Goal: Information Seeking & Learning: Learn about a topic

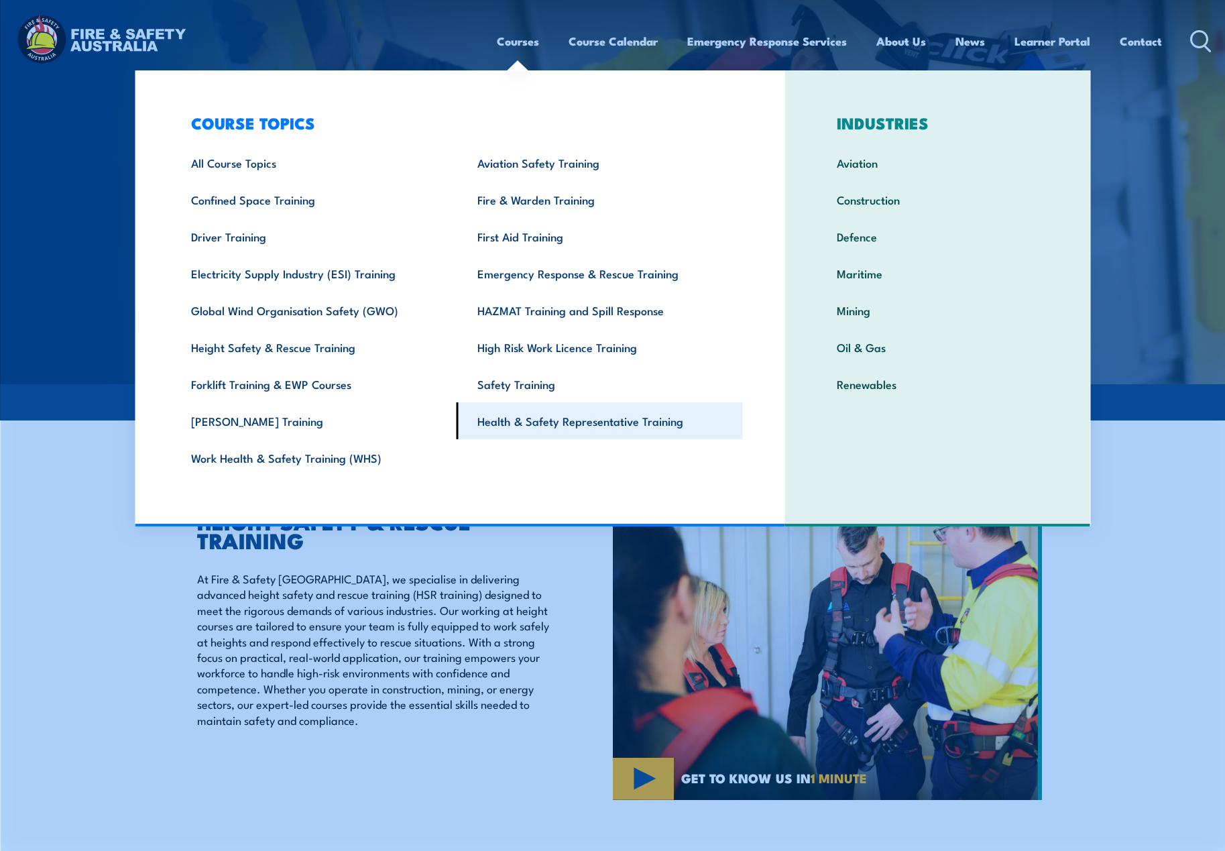
click at [522, 417] on link "Health & Safety Representative Training" at bounding box center [600, 420] width 286 height 37
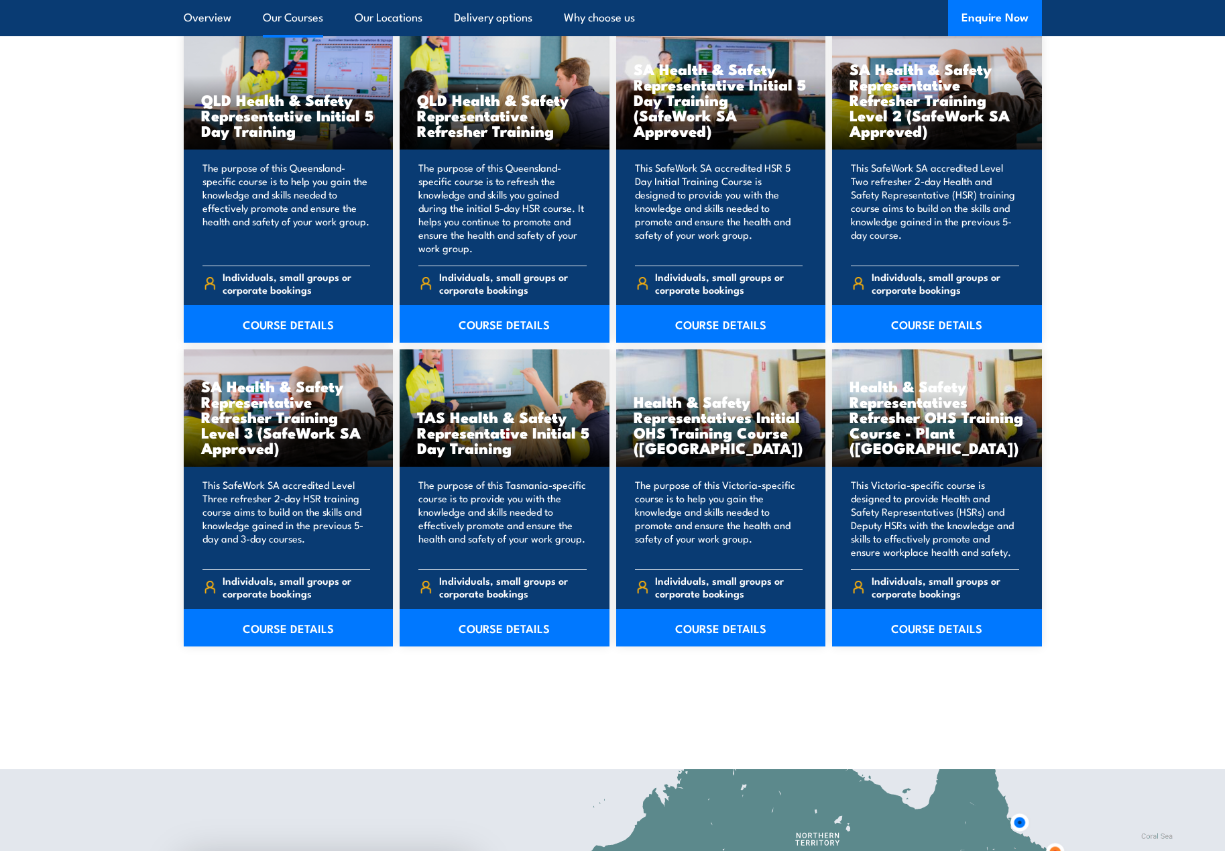
scroll to position [1743, 0]
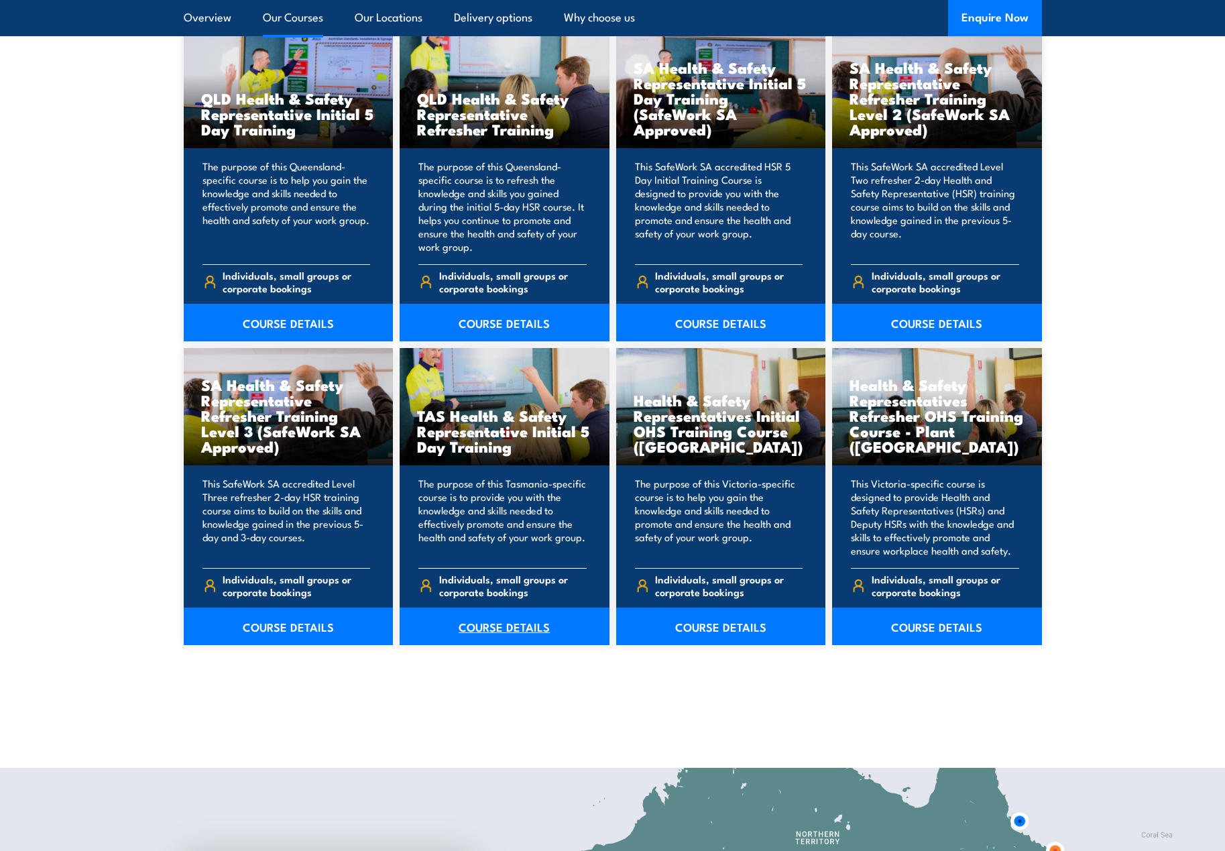
click at [516, 629] on link "COURSE DETAILS" at bounding box center [505, 627] width 210 height 38
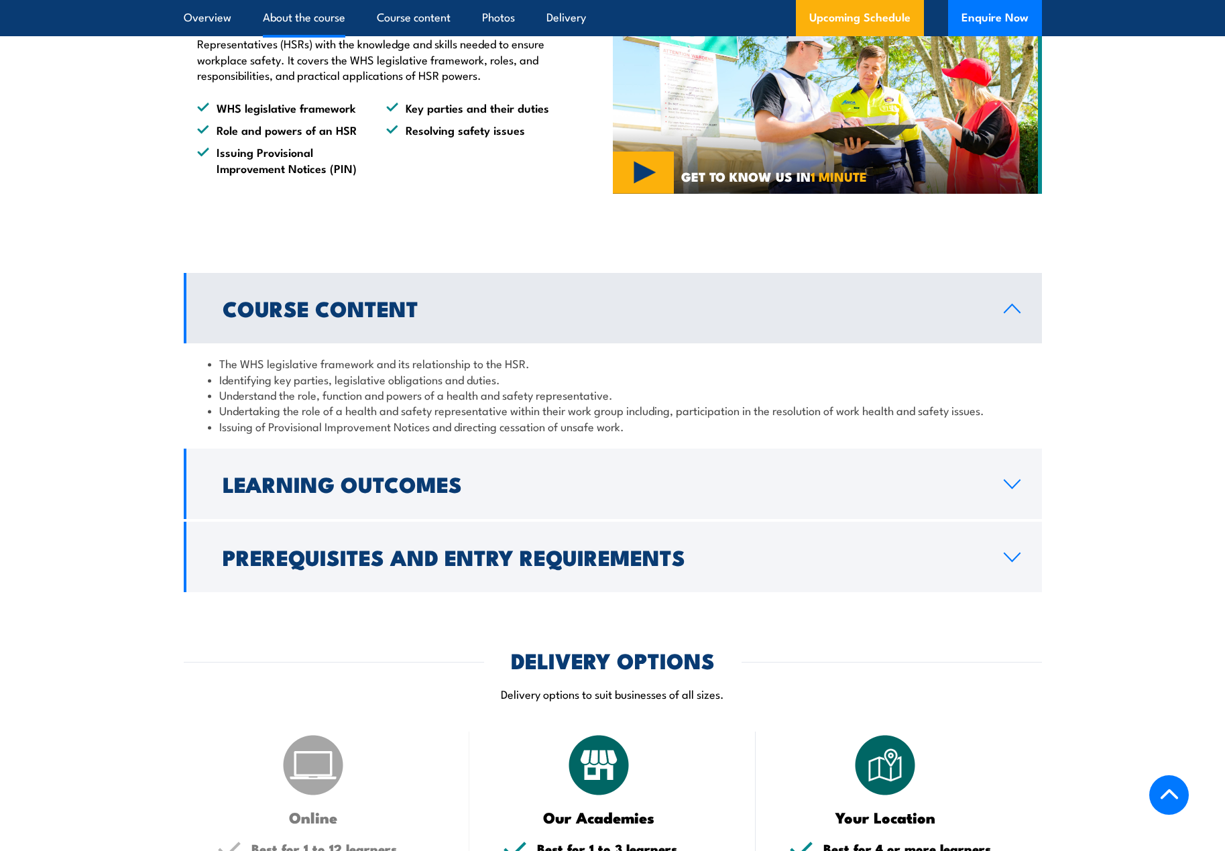
scroll to position [939, 0]
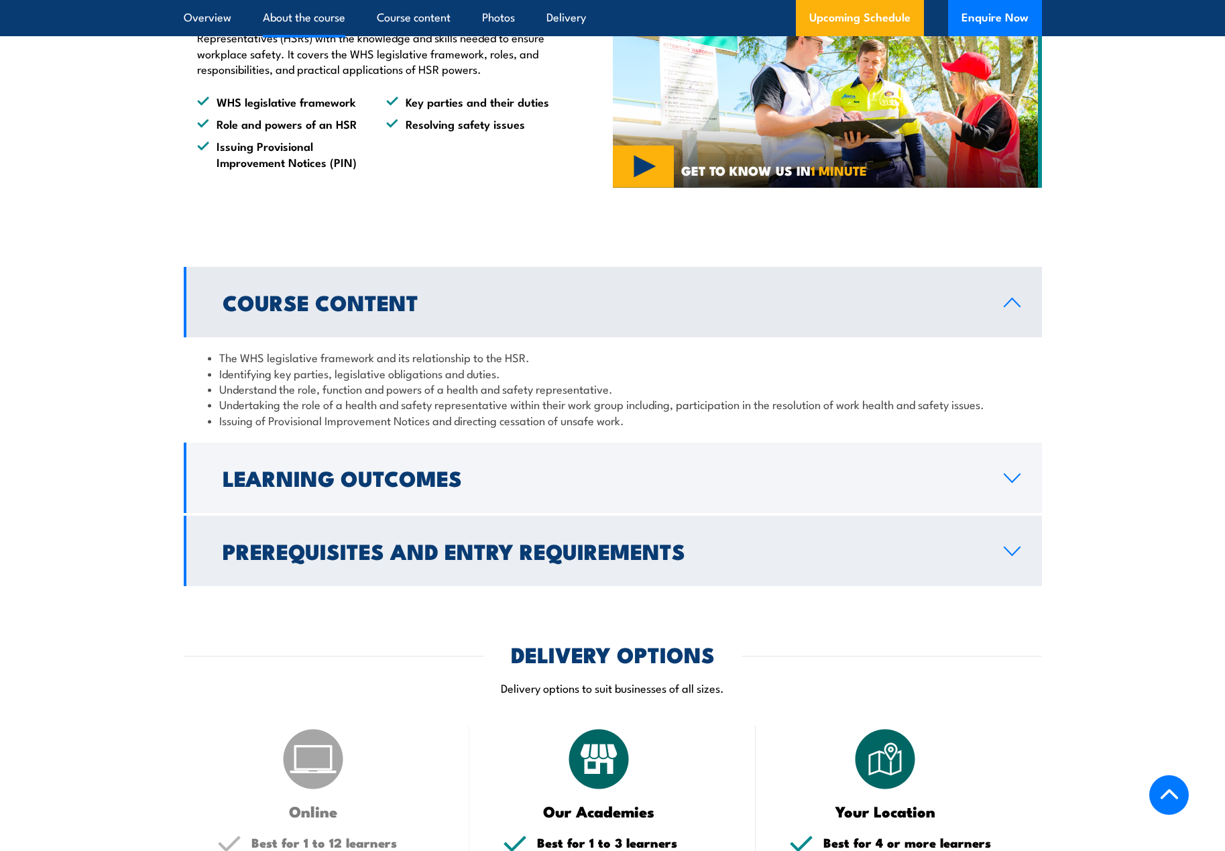
click at [1003, 554] on icon at bounding box center [1012, 551] width 18 height 11
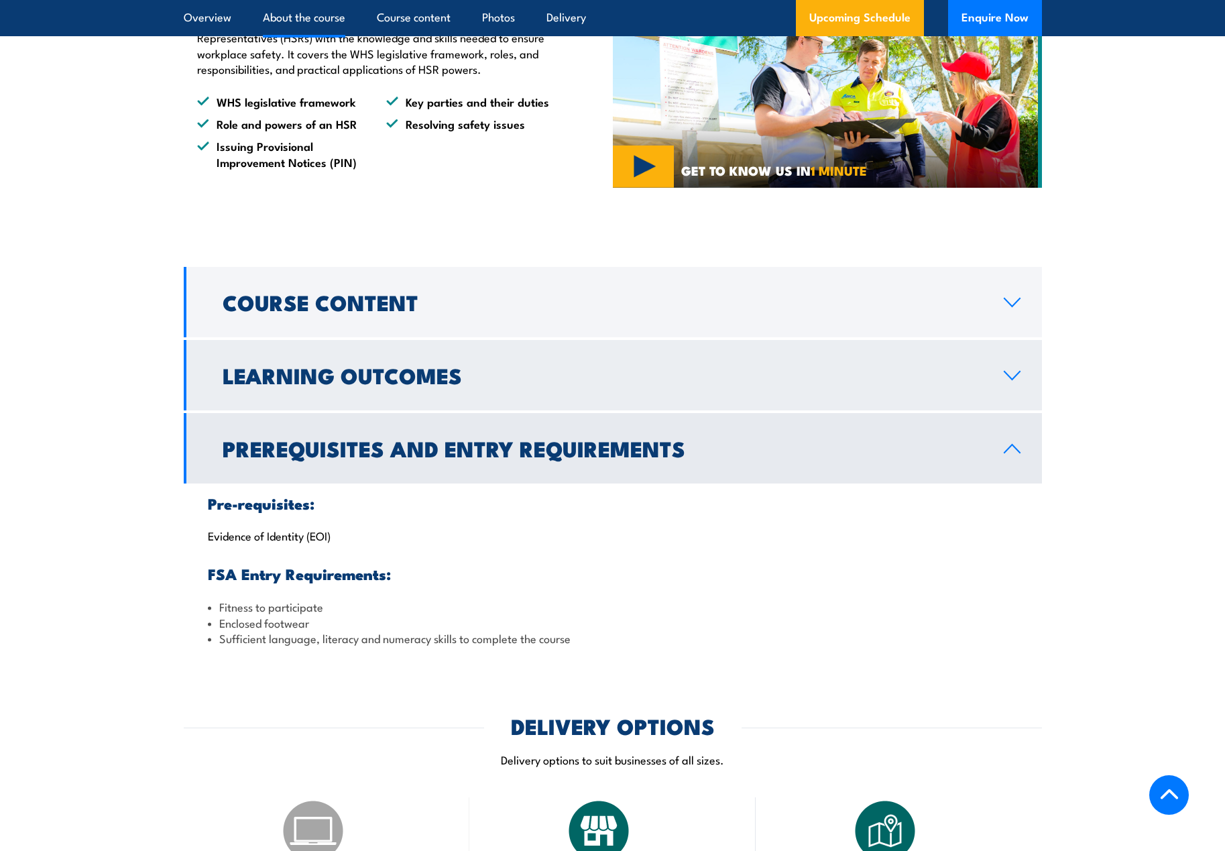
click at [876, 394] on link "Learning Outcomes" at bounding box center [613, 375] width 858 height 70
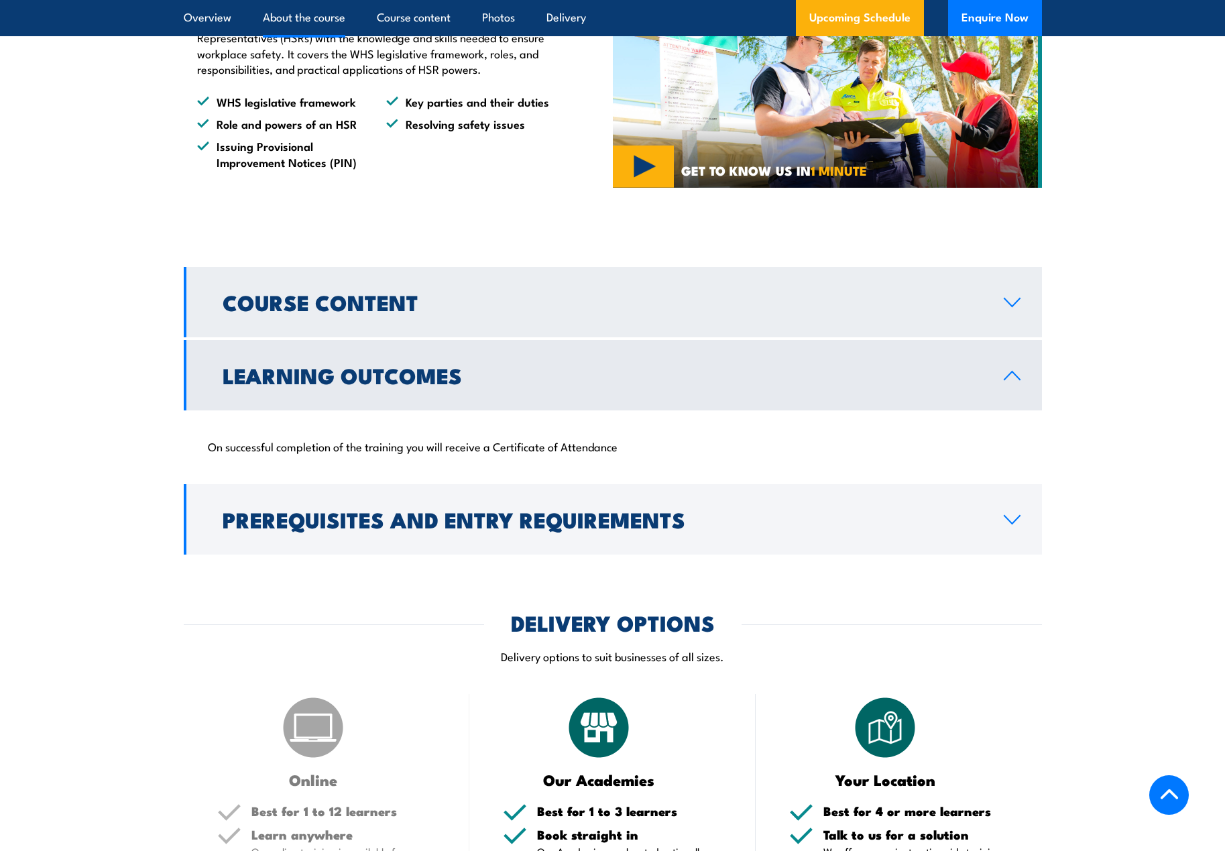
drag, startPoint x: 869, startPoint y: 319, endPoint x: 865, endPoint y: 329, distance: 10.2
click at [868, 321] on link "Course Content" at bounding box center [613, 302] width 858 height 70
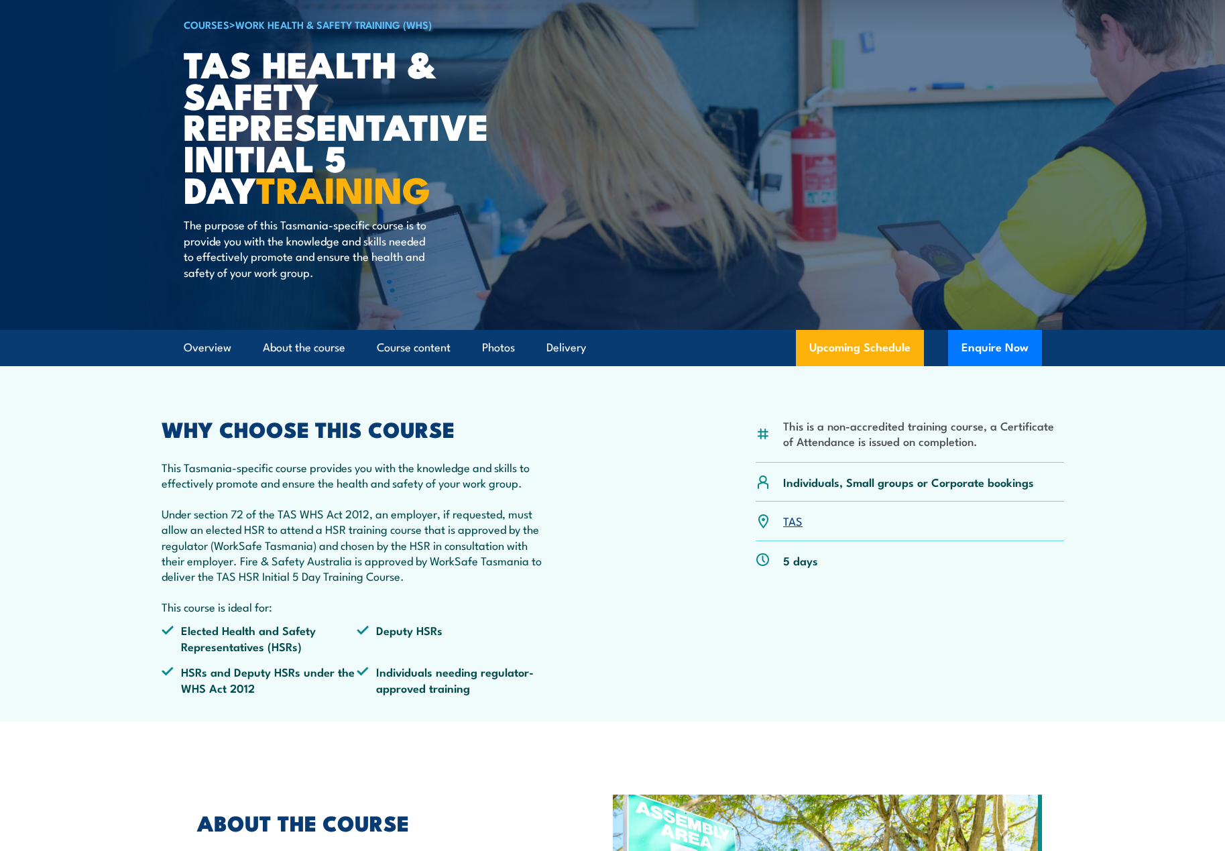
scroll to position [67, 0]
